Goal: Find specific page/section: Find specific page/section

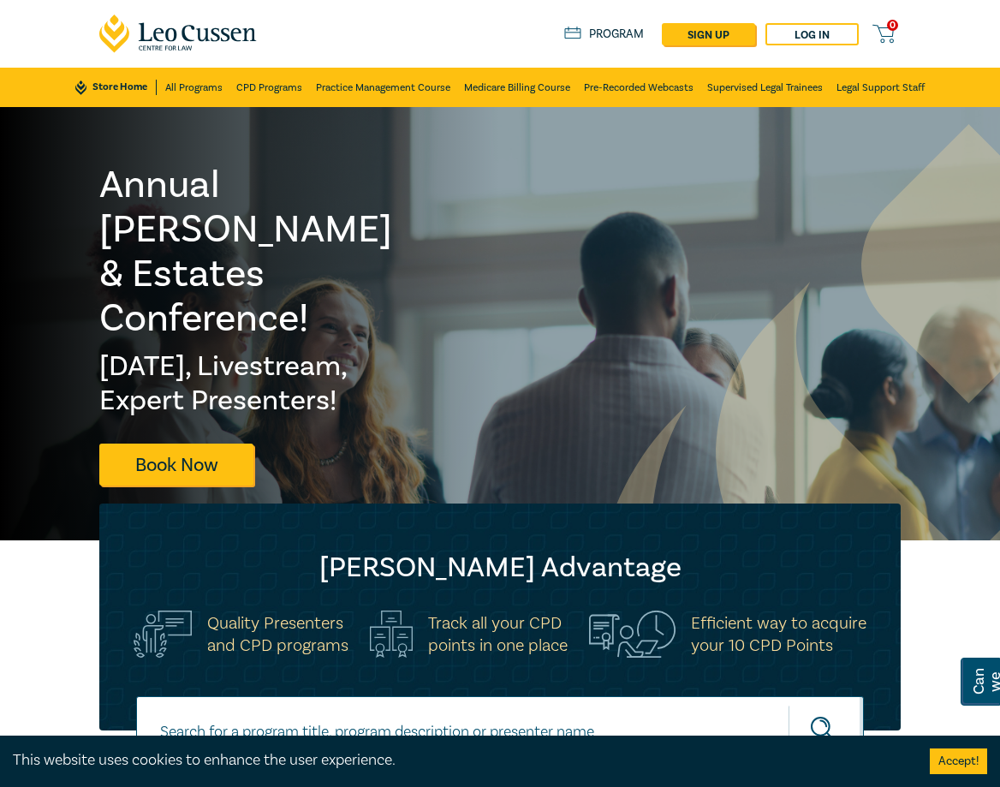
click at [609, 35] on link "Program" at bounding box center [604, 34] width 80 height 15
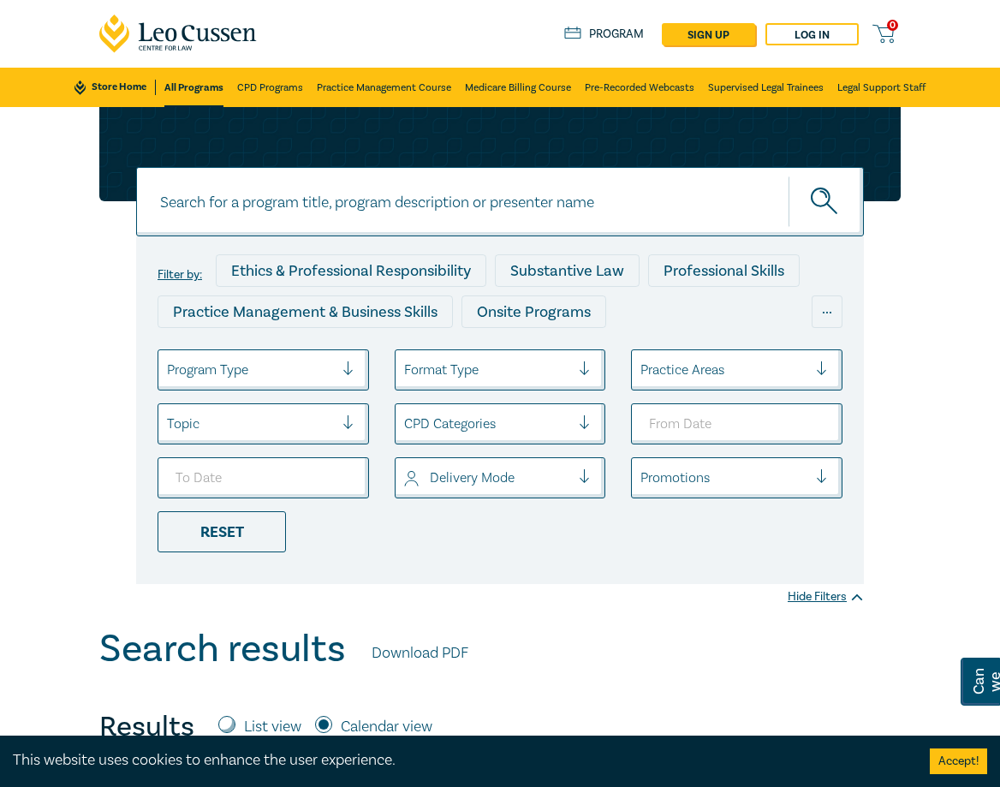
click at [257, 378] on div at bounding box center [250, 370] width 167 height 22
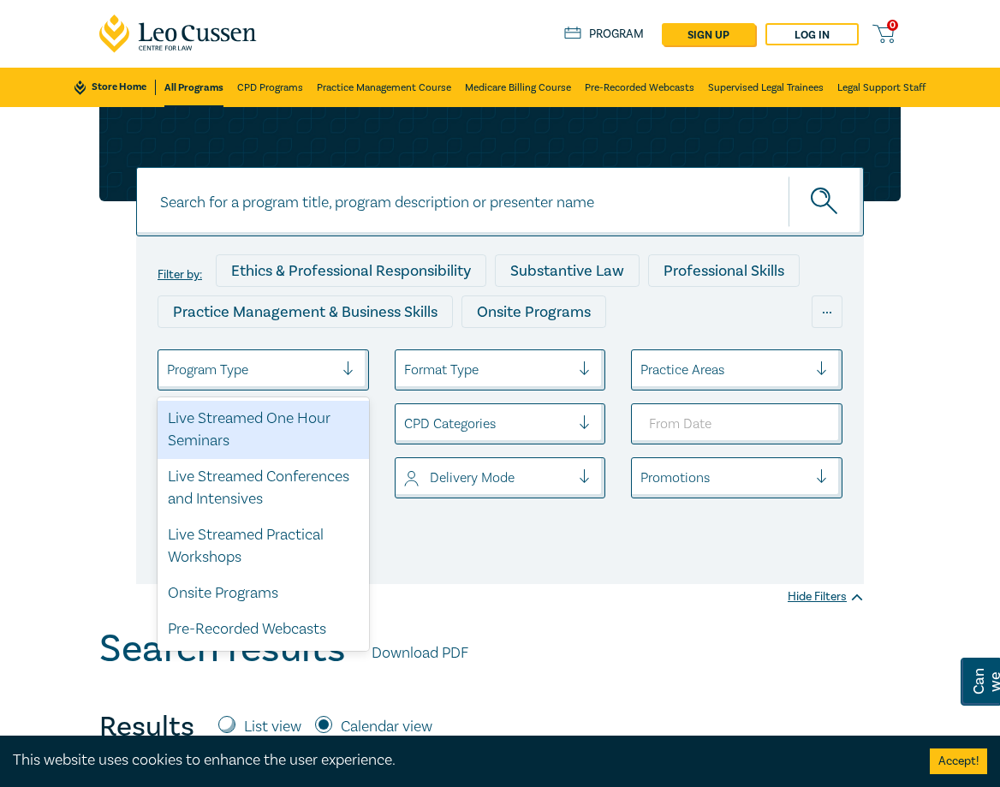
click at [806, 370] on div at bounding box center [724, 370] width 167 height 22
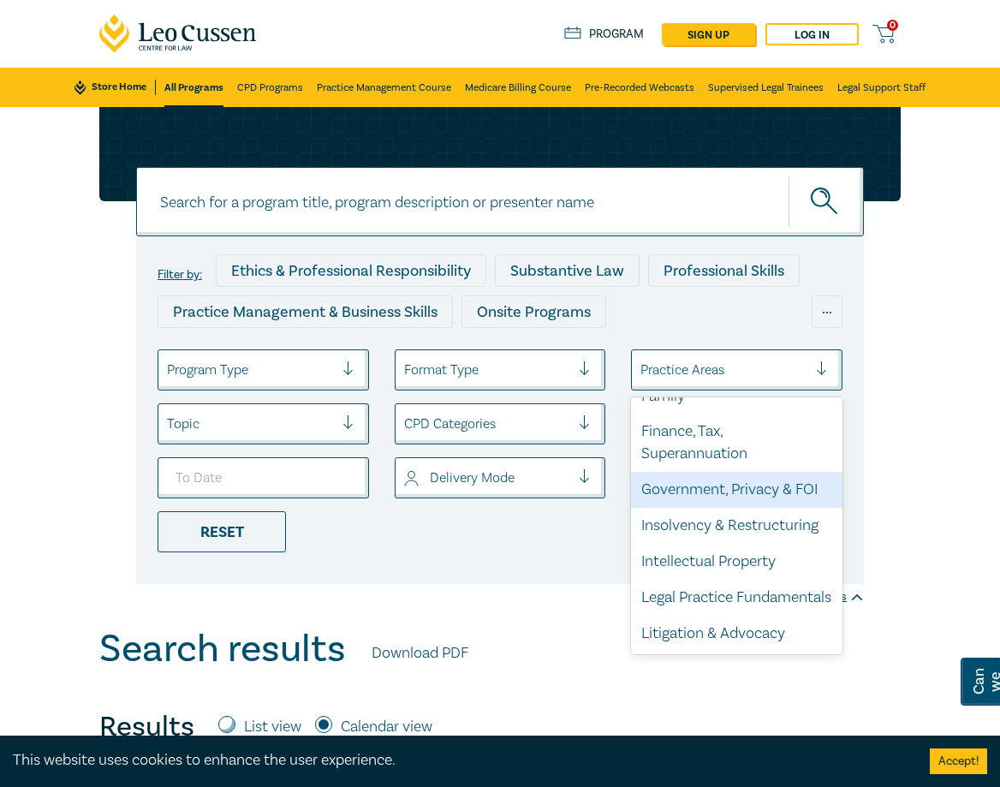
scroll to position [473, 0]
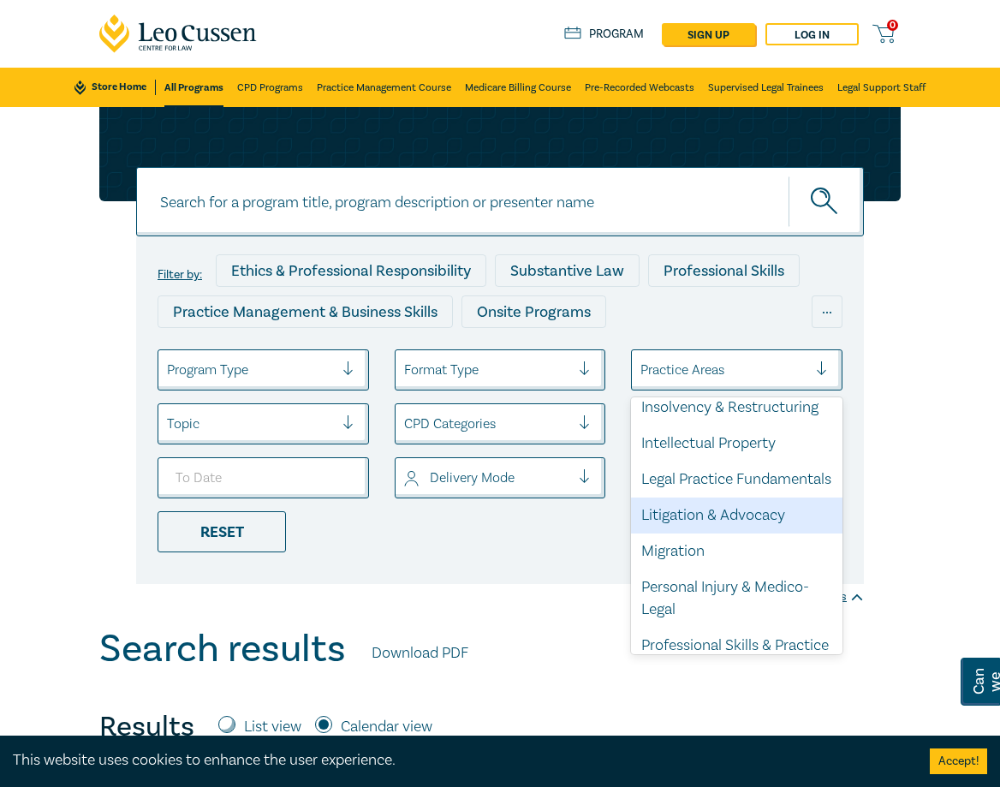
click at [732, 534] on div "Litigation & Advocacy" at bounding box center [737, 516] width 212 height 36
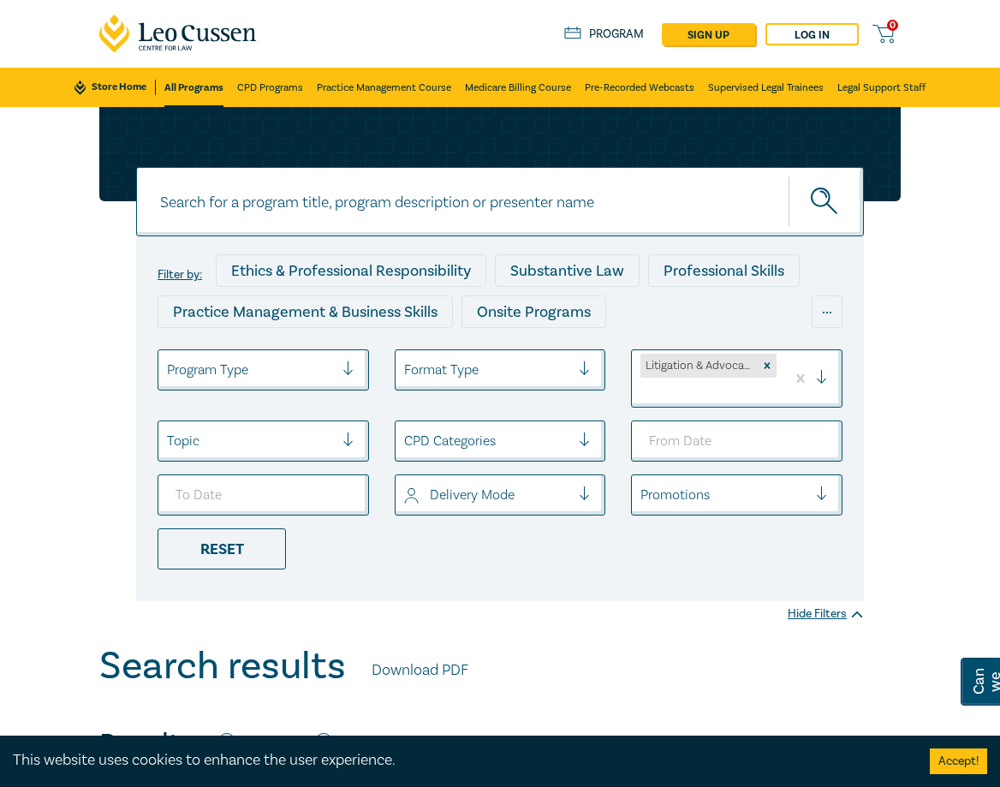
click at [325, 444] on div at bounding box center [250, 441] width 167 height 22
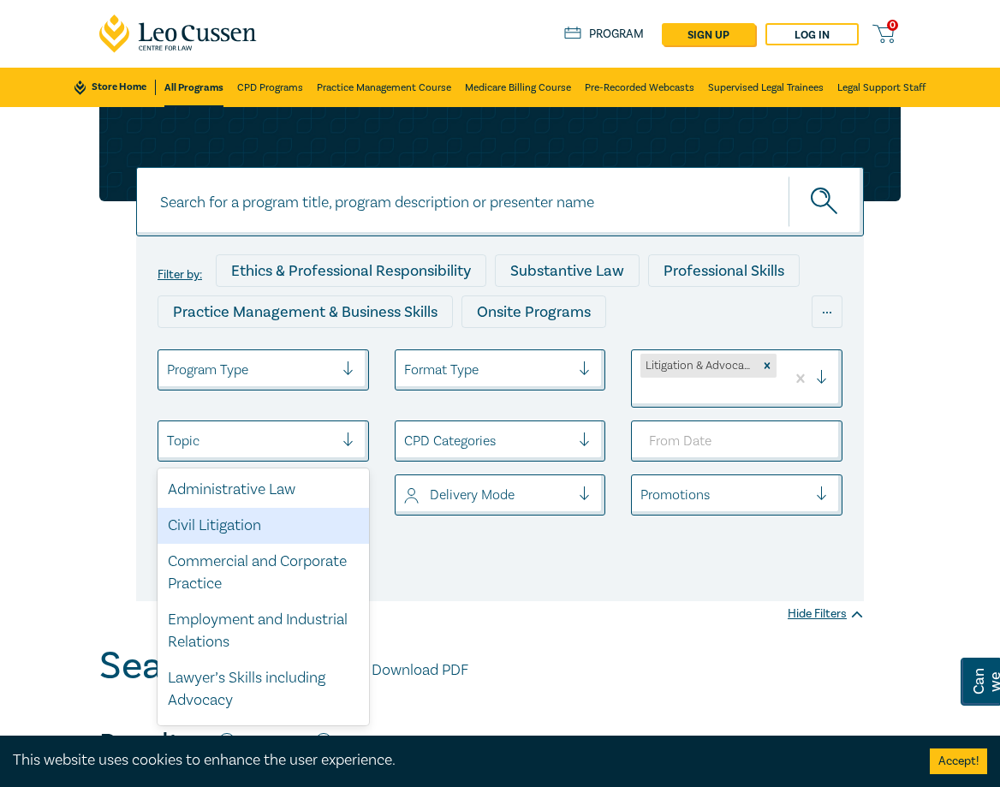
click at [277, 521] on div "Civil Litigation" at bounding box center [264, 526] width 212 height 36
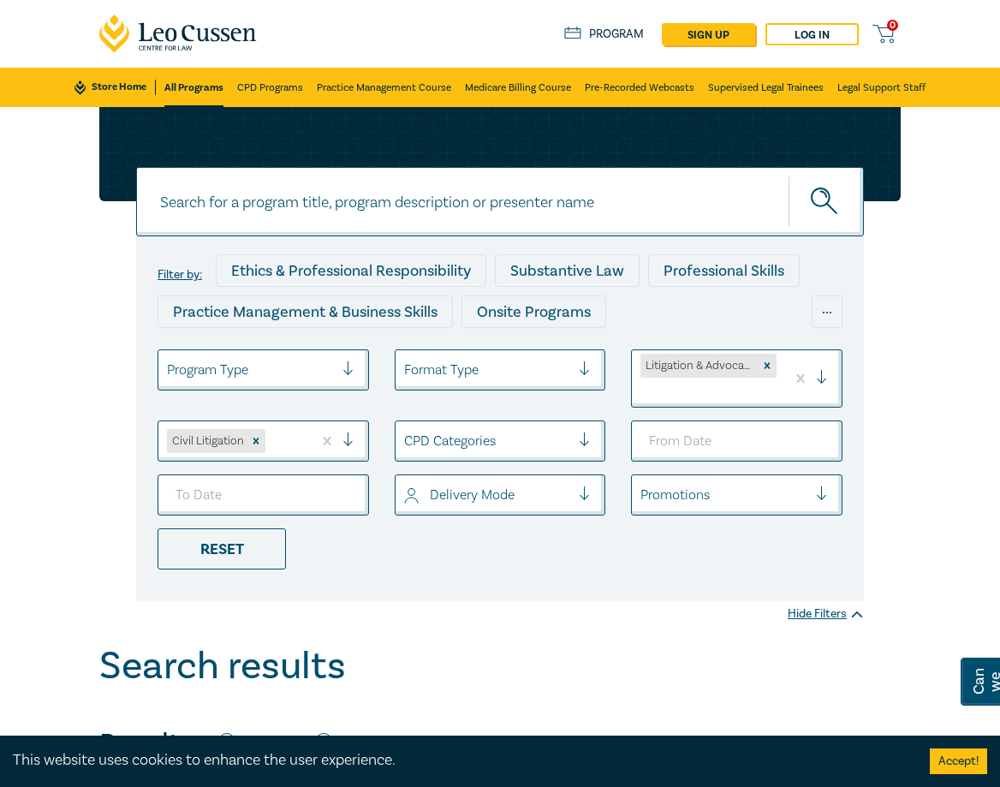
click at [545, 437] on div at bounding box center [487, 441] width 167 height 22
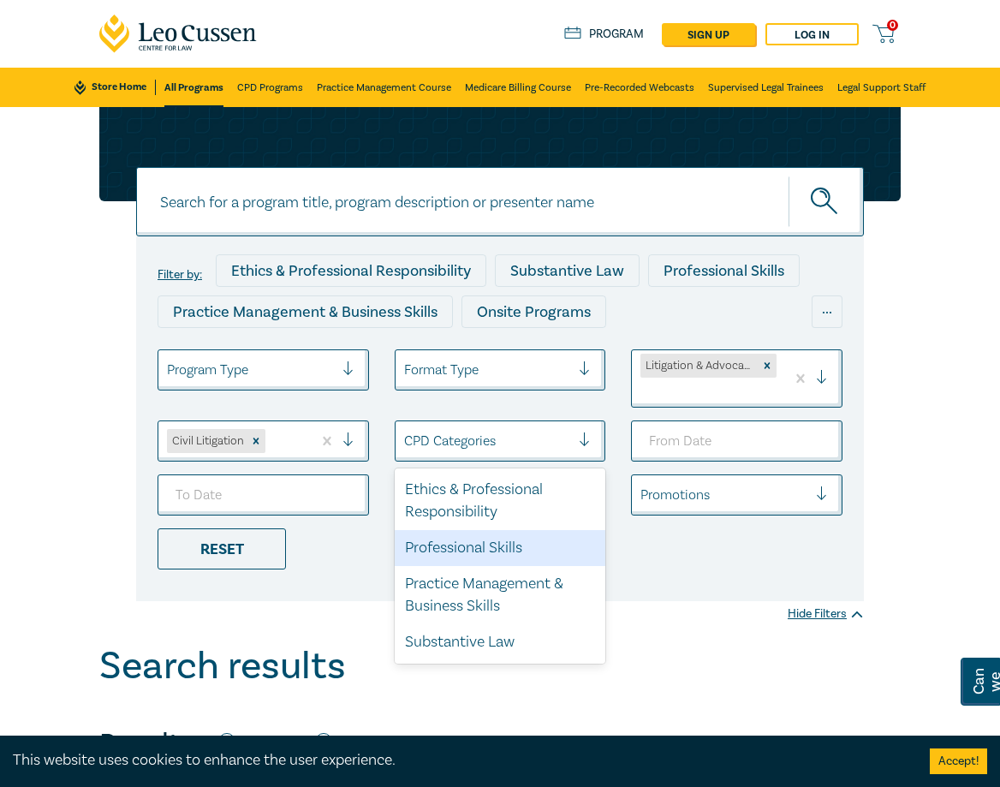
click at [468, 548] on div "Professional Skills" at bounding box center [501, 548] width 212 height 36
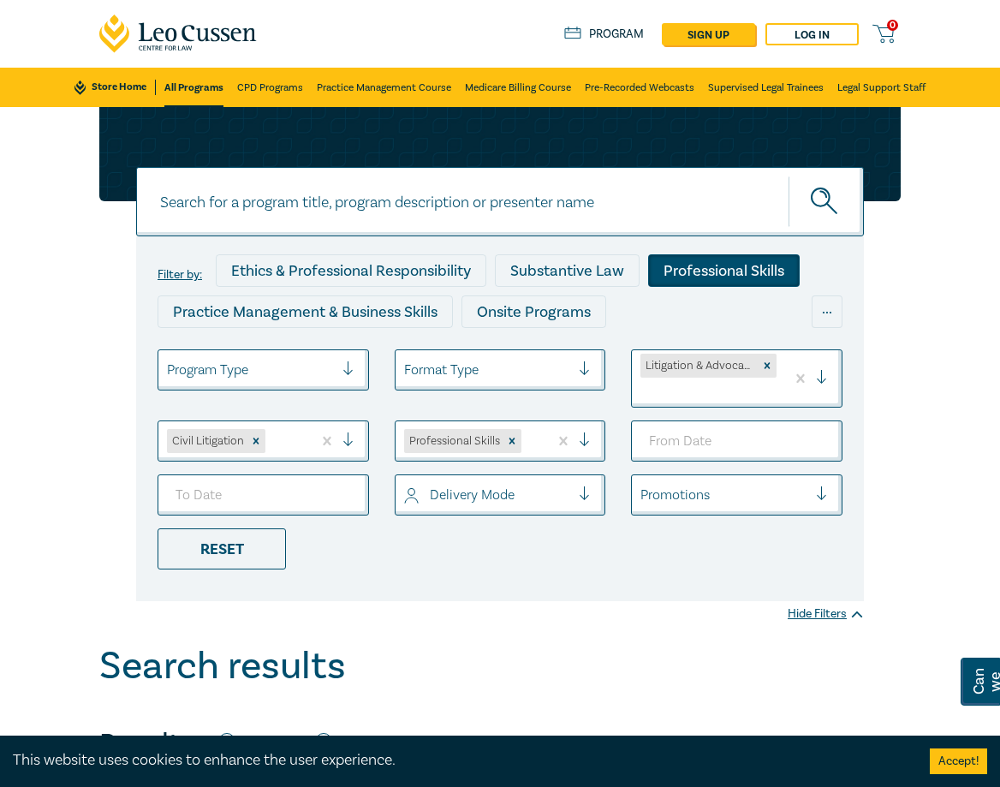
click at [590, 221] on input at bounding box center [500, 201] width 728 height 69
click at [789, 176] on button "submit" at bounding box center [826, 202] width 75 height 52
type input "debt collection"
click at [789, 176] on button "submit" at bounding box center [826, 202] width 75 height 52
click at [818, 183] on button "submit" at bounding box center [826, 202] width 75 height 52
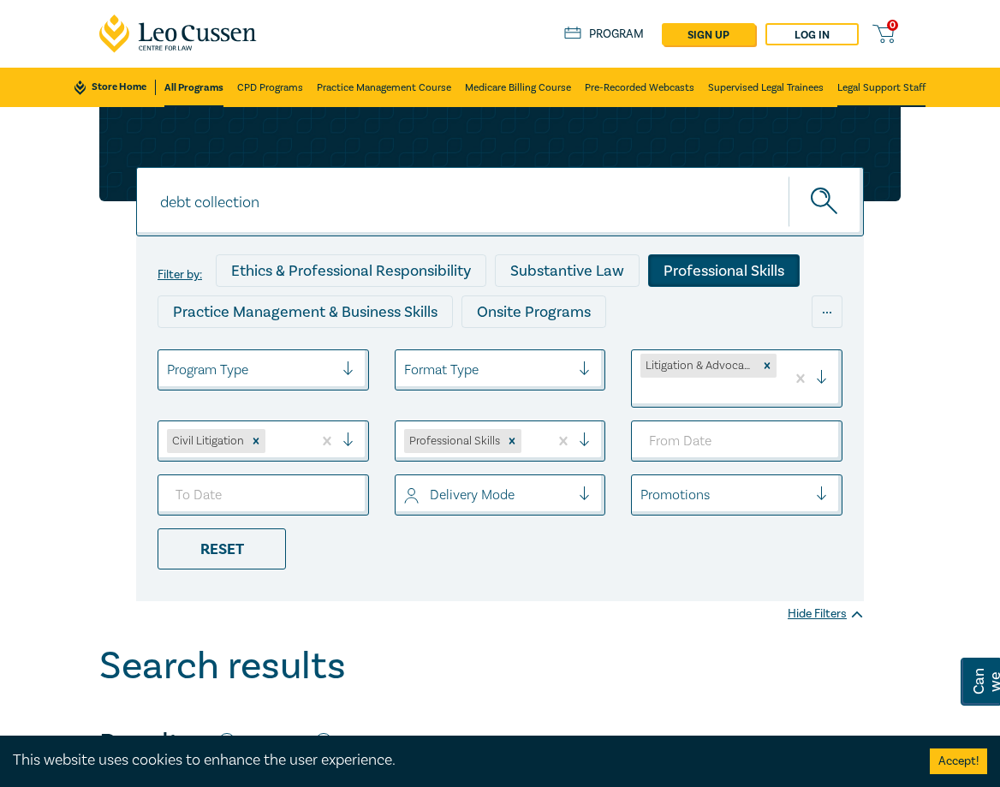
click at [886, 89] on link "Legal Support Staff" at bounding box center [882, 87] width 88 height 39
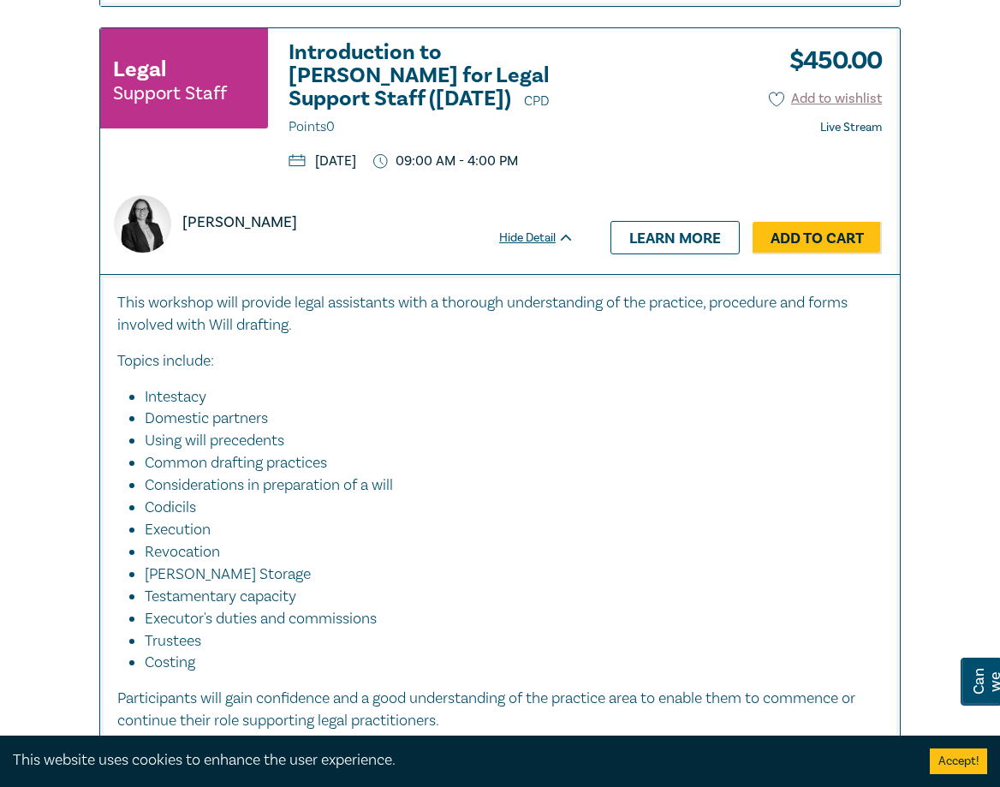
scroll to position [1485, 0]
